Goal: Information Seeking & Learning: Learn about a topic

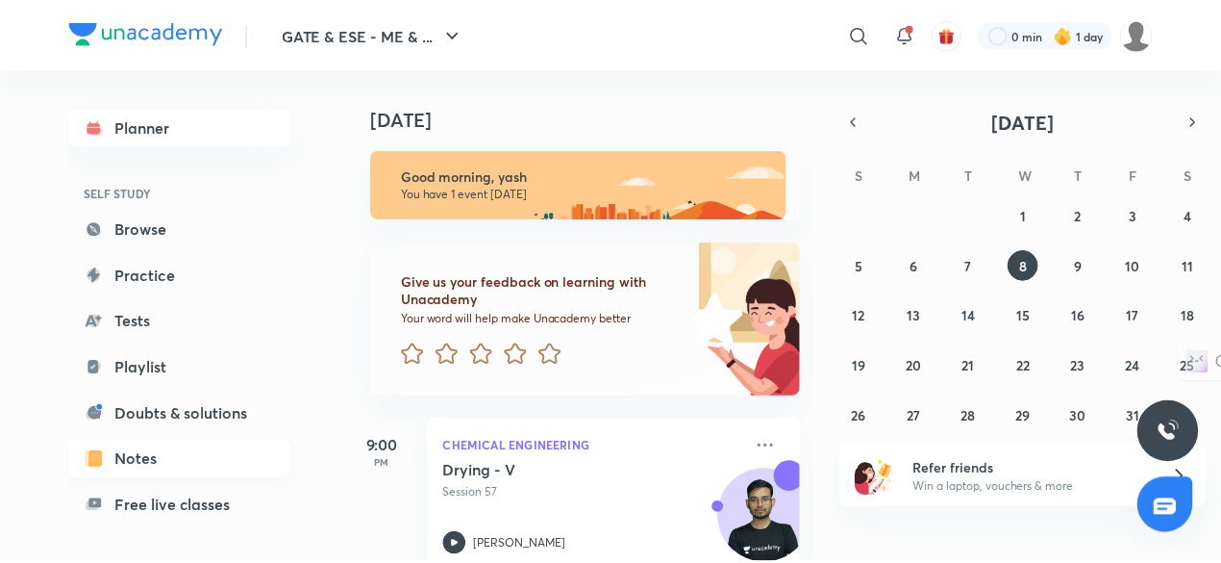
scroll to position [163, 0]
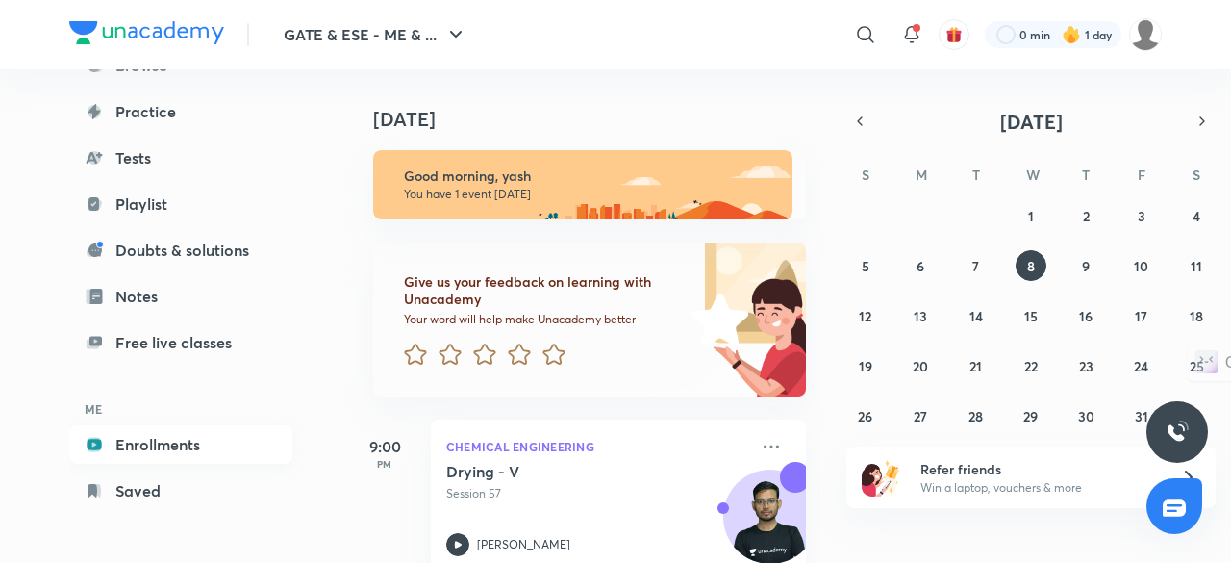
click at [208, 439] on link "Enrollments" at bounding box center [180, 444] width 223 height 38
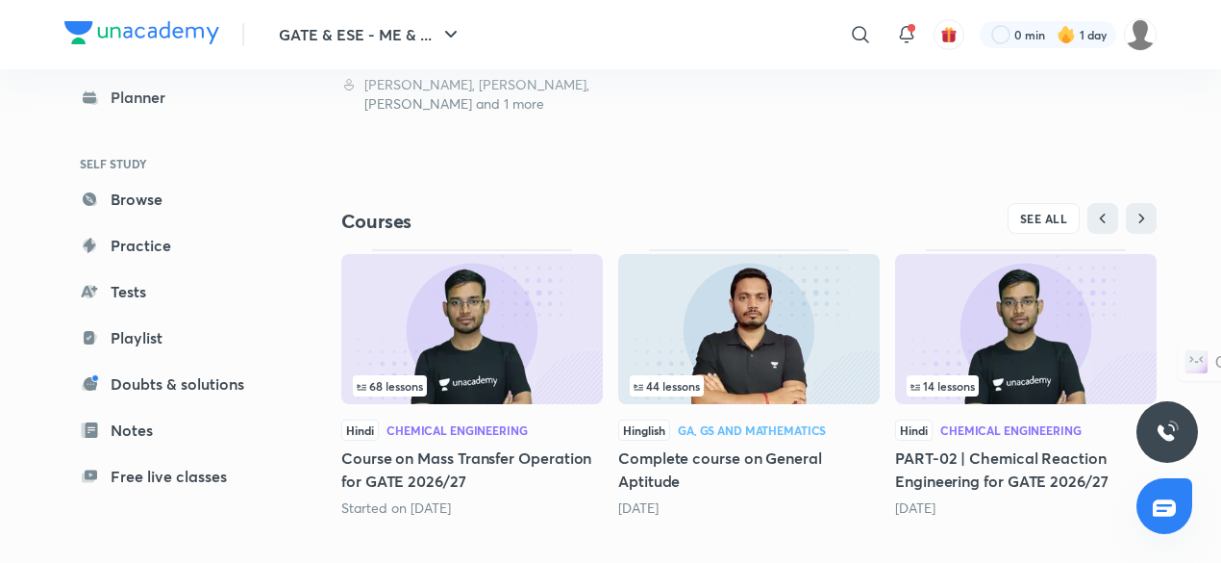
scroll to position [564, 0]
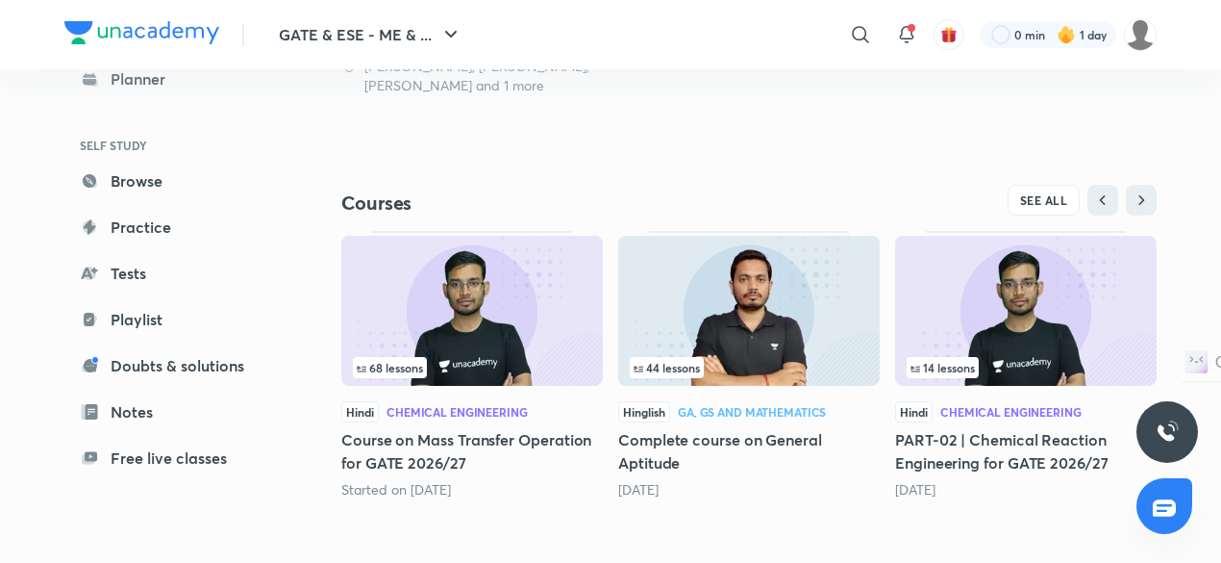
click at [460, 328] on img at bounding box center [472, 311] width 262 height 150
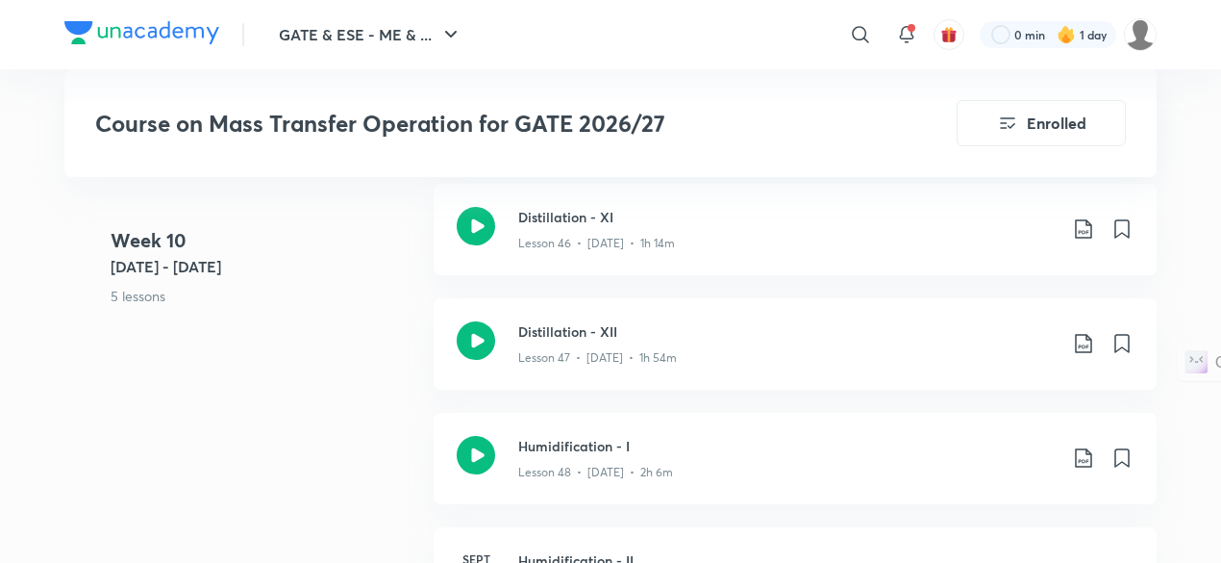
scroll to position [7252, 0]
click at [637, 363] on div "Distillation - XII Lesson 47 • [DATE] • 1h 54m" at bounding box center [795, 342] width 723 height 91
